Goal: Transaction & Acquisition: Subscribe to service/newsletter

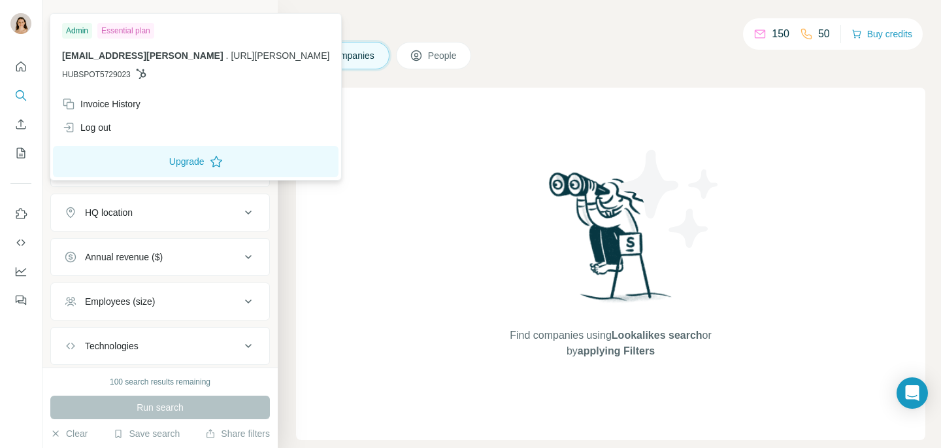
click at [22, 18] on img at bounding box center [20, 23] width 21 height 21
click at [25, 336] on div at bounding box center [21, 224] width 42 height 448
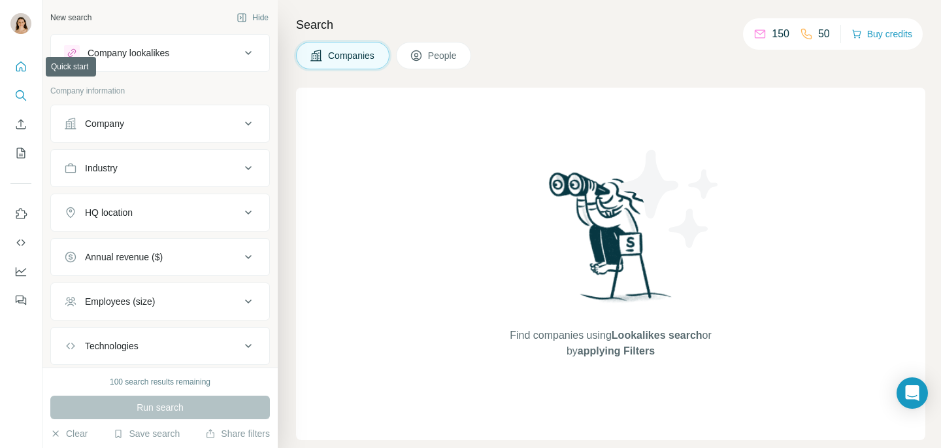
click at [22, 61] on icon "Quick start" at bounding box center [20, 66] width 13 height 13
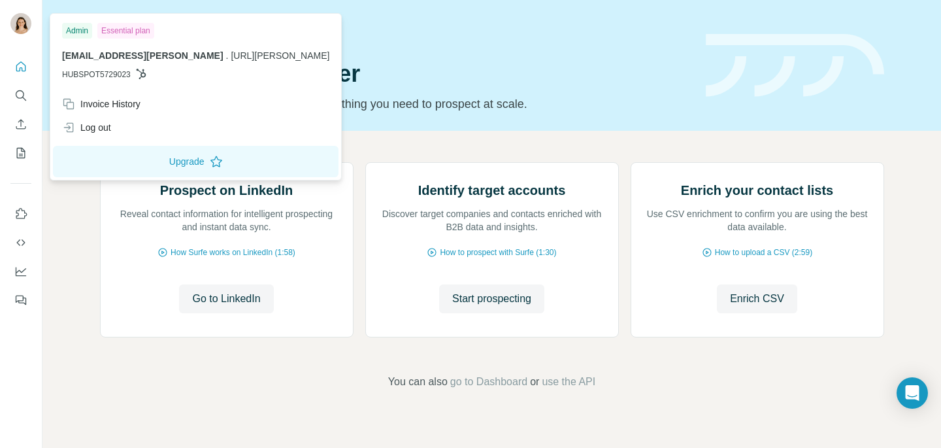
click at [21, 24] on img at bounding box center [20, 23] width 21 height 21
click at [124, 161] on button "Upgrade" at bounding box center [196, 161] width 286 height 31
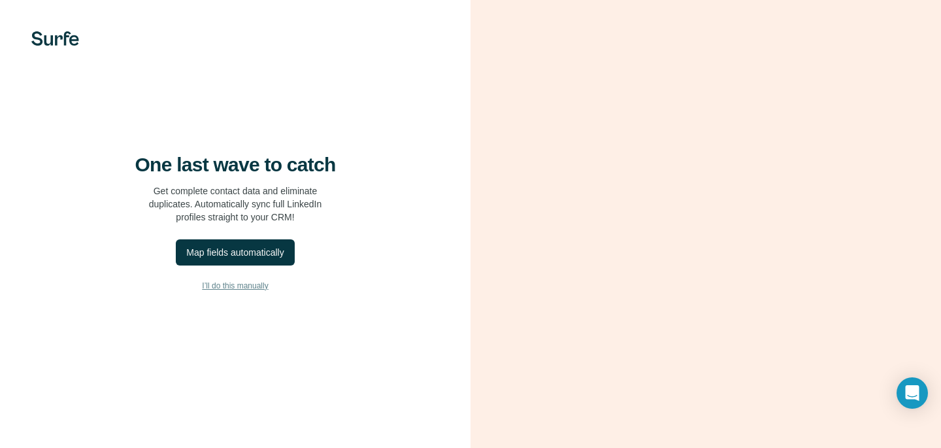
click at [247, 291] on span "I’ll do this manually" at bounding box center [235, 286] width 66 height 12
